Goal: Task Accomplishment & Management: Manage account settings

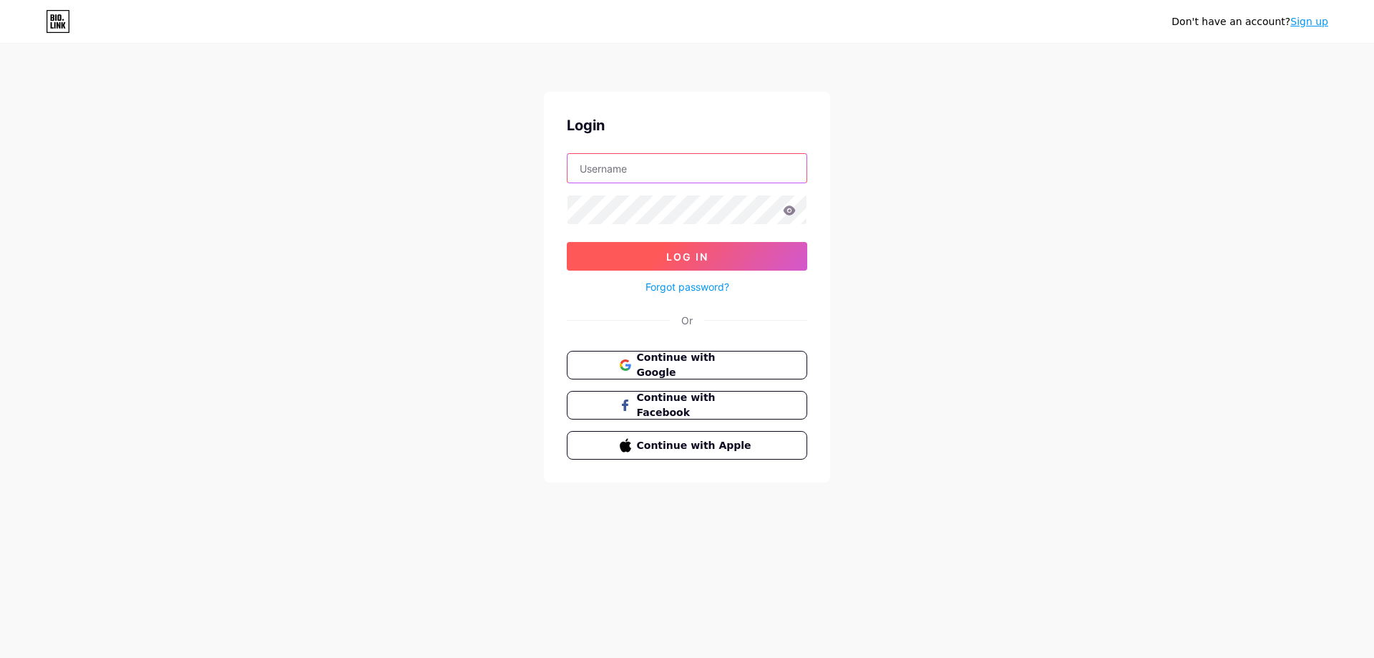
type input "[EMAIL_ADDRESS][DOMAIN_NAME]"
click at [666, 266] on button "Log In" at bounding box center [687, 256] width 241 height 29
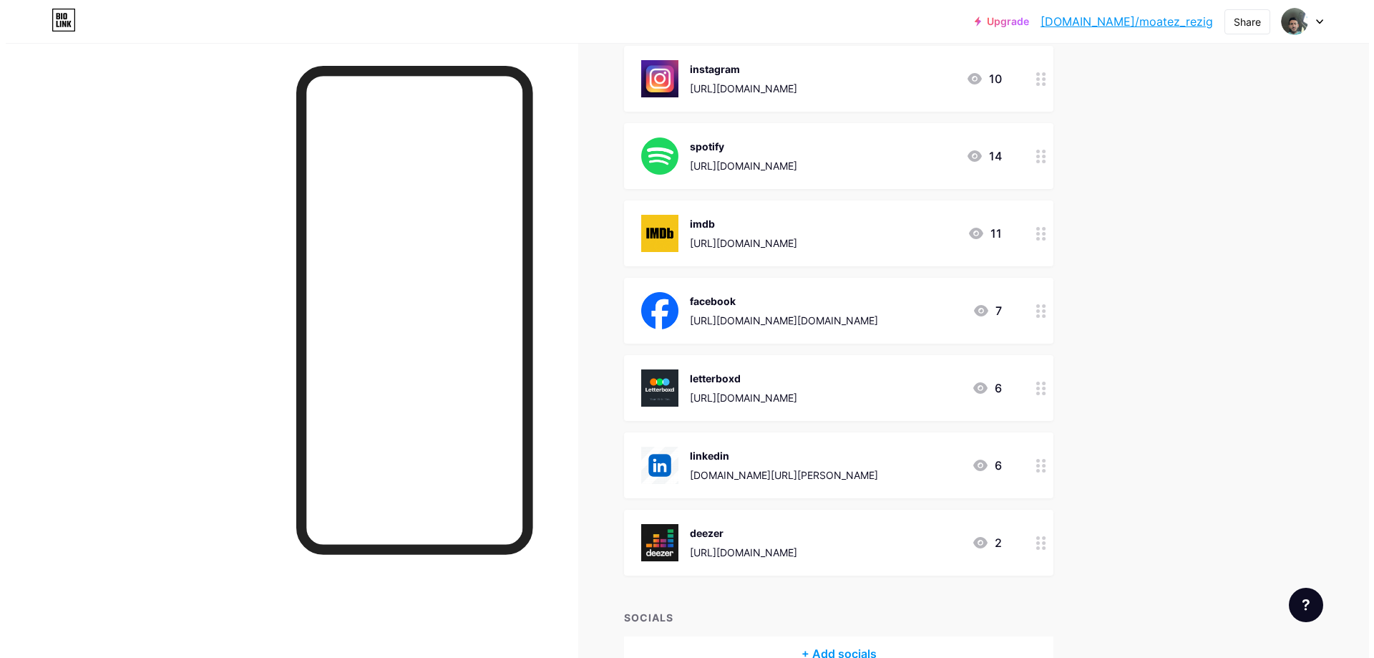
scroll to position [215, 0]
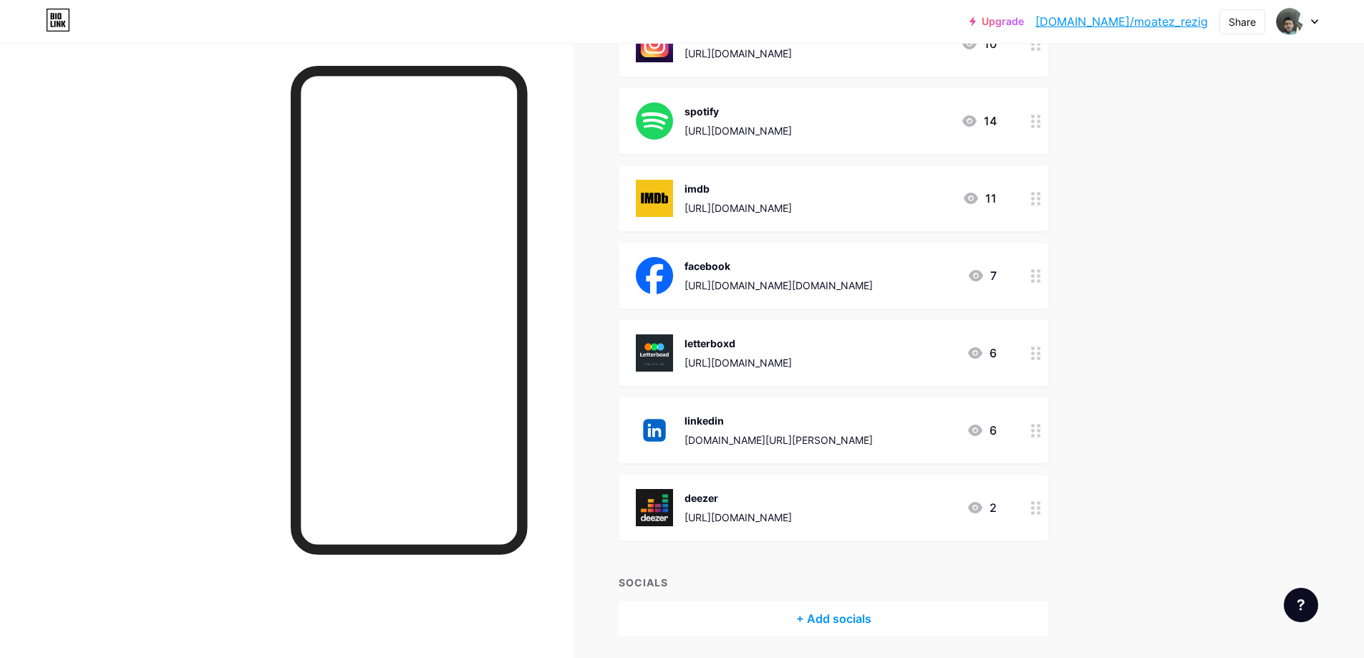
click at [765, 362] on div "[URL][DOMAIN_NAME]" at bounding box center [737, 362] width 107 height 15
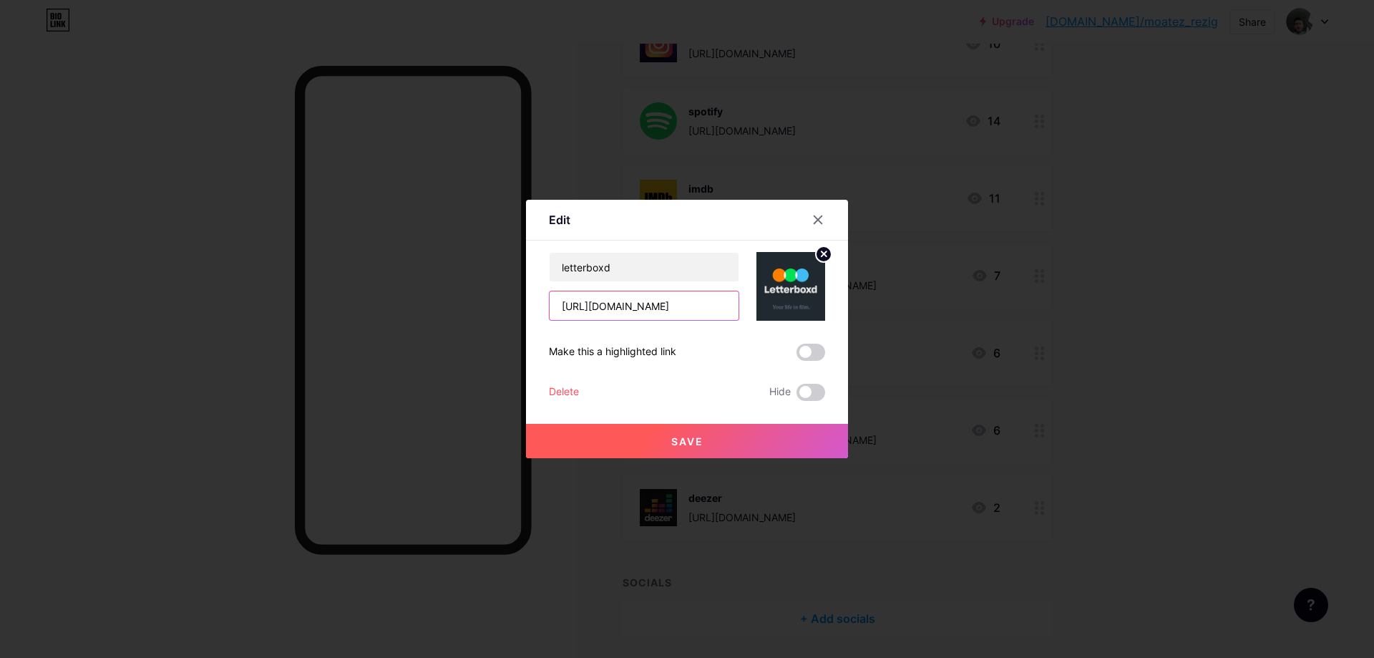
click at [669, 304] on input "[URL][DOMAIN_NAME]" at bounding box center [644, 305] width 189 height 29
click at [813, 221] on icon at bounding box center [817, 219] width 11 height 11
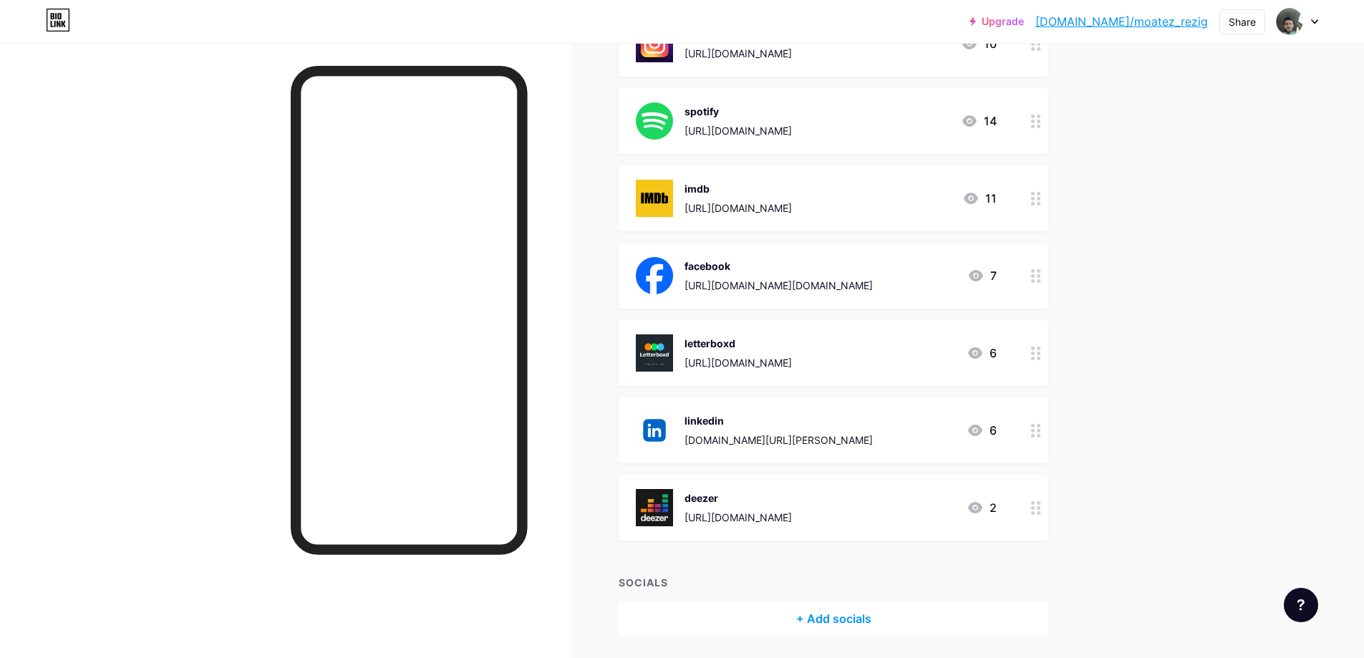
click at [767, 517] on div "[URL][DOMAIN_NAME]" at bounding box center [737, 517] width 107 height 15
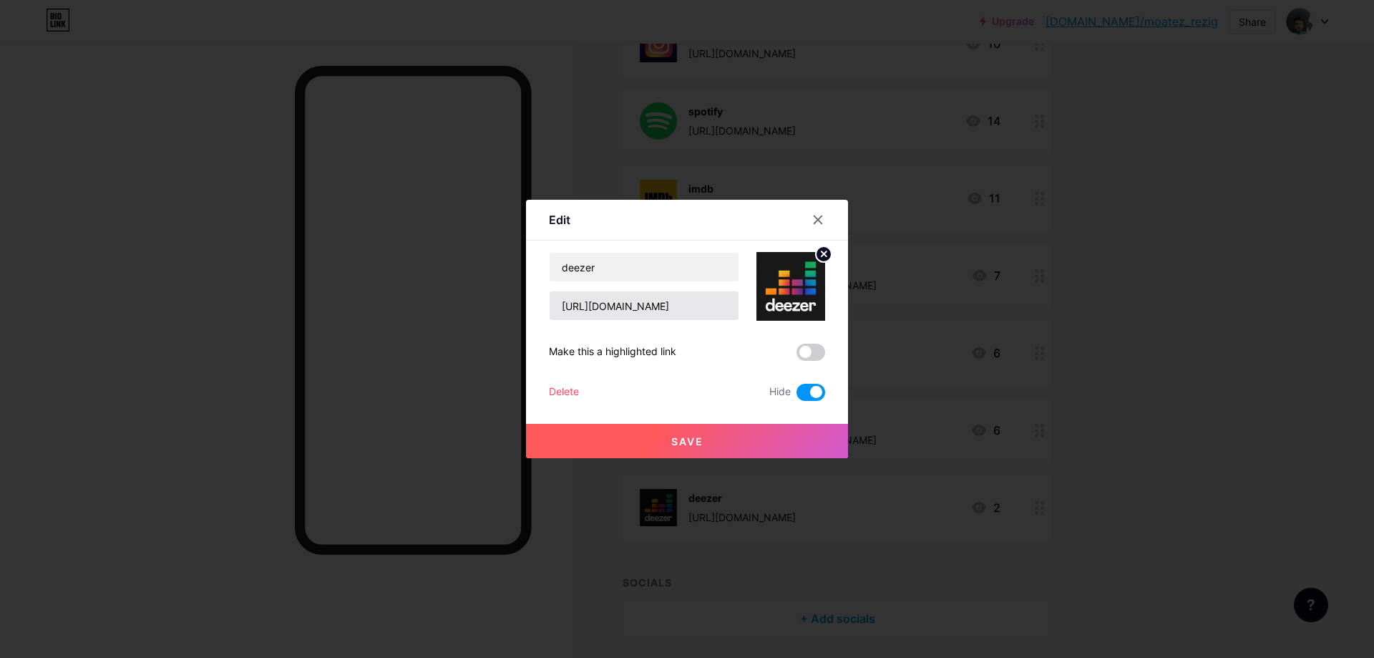
click at [632, 300] on input "[URL][DOMAIN_NAME]" at bounding box center [644, 305] width 189 height 29
